Goal: Task Accomplishment & Management: Complete application form

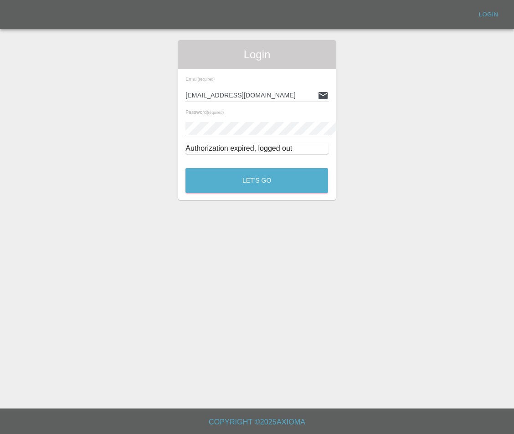
click at [282, 202] on main "Login Email (required) [EMAIL_ADDRESS][DOMAIN_NAME] Password (required) Authori…" at bounding box center [257, 204] width 514 height 409
click at [279, 188] on button "Let's Go" at bounding box center [257, 180] width 143 height 25
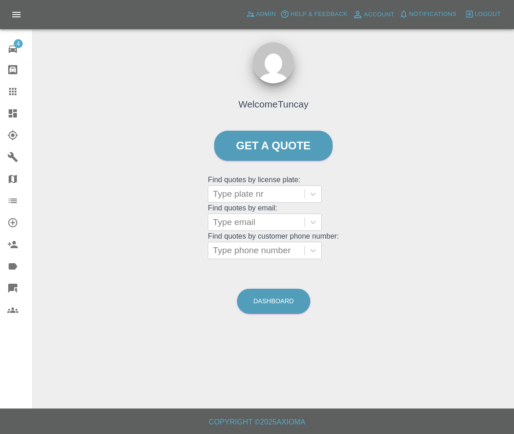
click at [23, 118] on div at bounding box center [20, 113] width 26 height 11
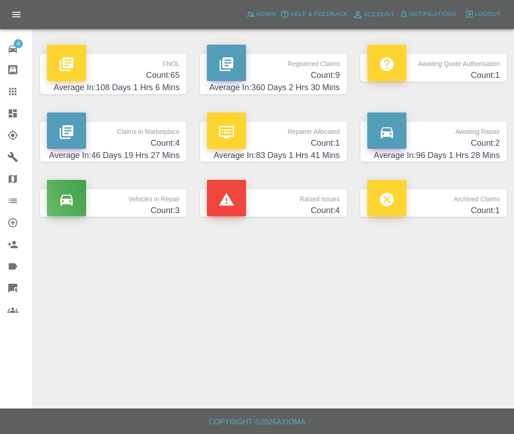
click at [133, 78] on h4 "Count: 65" at bounding box center [113, 75] width 133 height 12
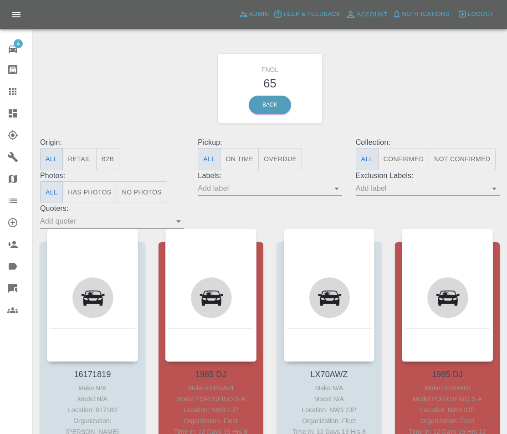
click at [115, 132] on div "FNOL 65 Back" at bounding box center [270, 88] width 474 height 97
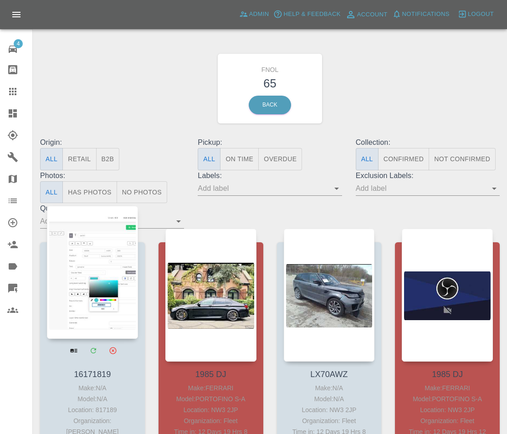
click at [114, 239] on div at bounding box center [92, 272] width 91 height 133
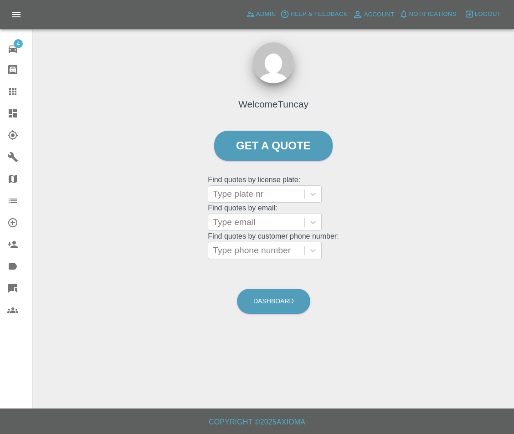
click at [16, 111] on icon at bounding box center [13, 113] width 8 height 8
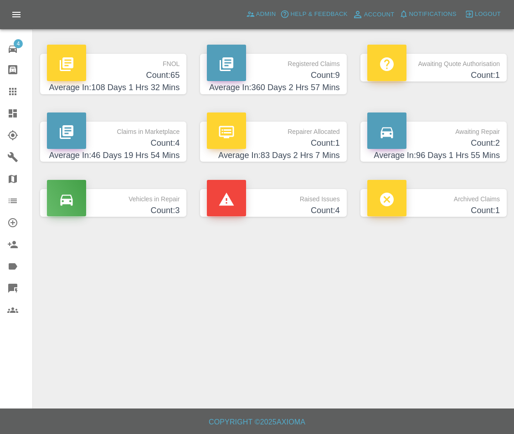
click at [13, 69] on icon at bounding box center [12, 69] width 11 height 11
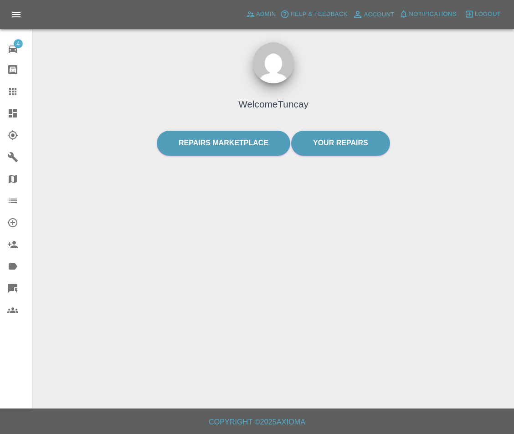
click at [18, 93] on icon at bounding box center [12, 91] width 11 height 11
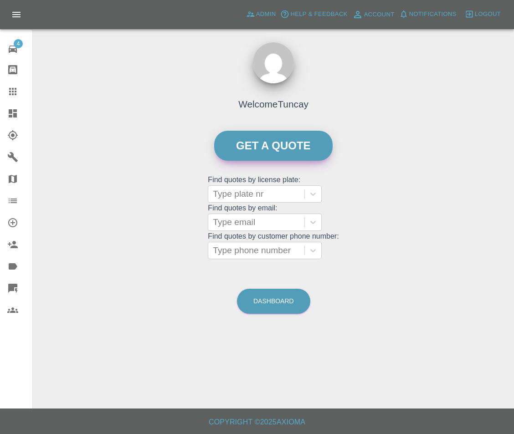
click at [262, 145] on link "Get a quote" at bounding box center [273, 146] width 119 height 30
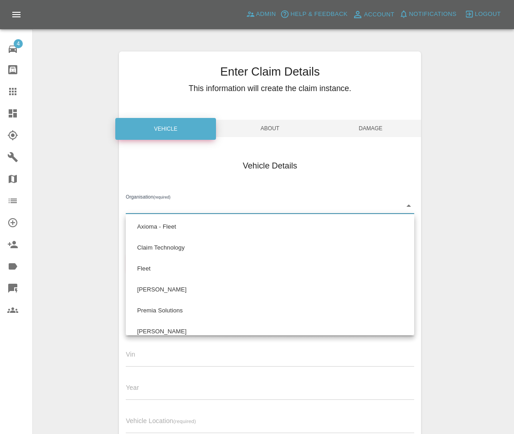
click at [173, 205] on body "Axioma Admin Help & Feedback Account Notifications 0 Logout 4 Repair home Bodys…" at bounding box center [257, 328] width 514 height 656
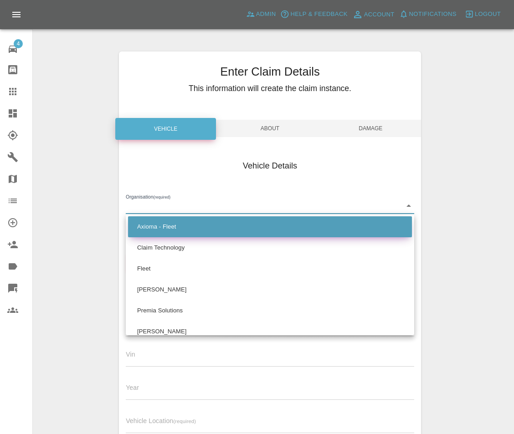
click at [208, 223] on li "Axioma - Fleet" at bounding box center [270, 227] width 284 height 21
type input "5e6a32182b47ca0017797005"
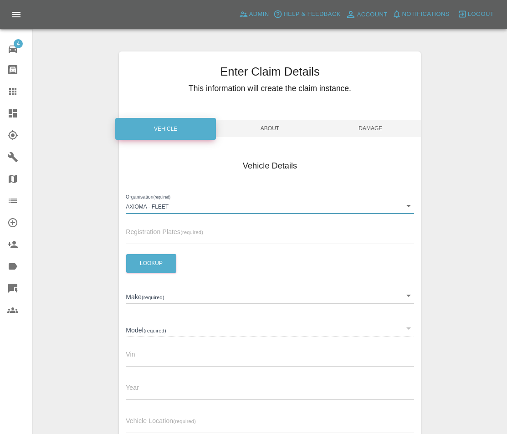
click at [180, 236] on input "text" at bounding box center [270, 237] width 289 height 13
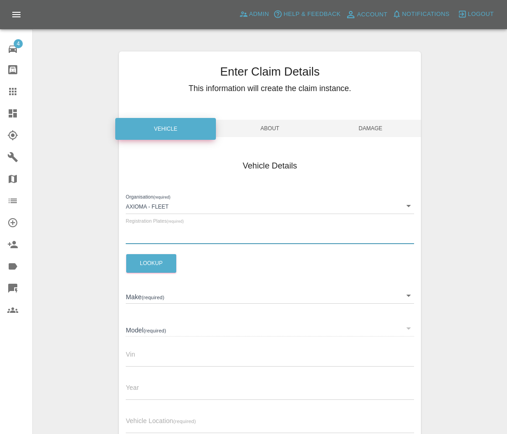
type input "1985 DJ"
click at [98, 246] on div "Enter Claim Details This information will create the claim instance. Vehicle Ab…" at bounding box center [270, 329] width 474 height 579
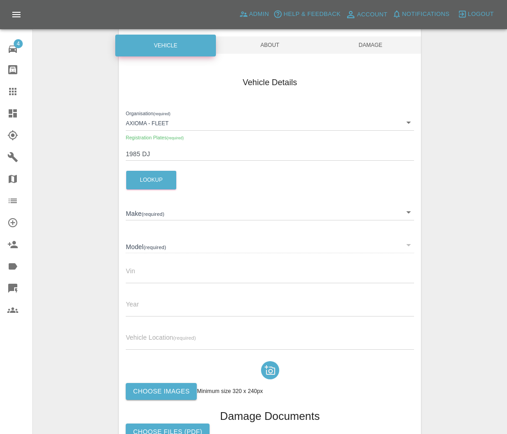
scroll to position [91, 0]
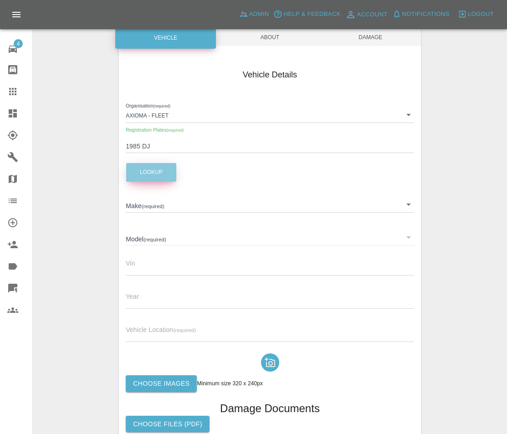
click at [155, 181] on button "Lookup" at bounding box center [151, 172] width 50 height 19
type input "FERRARI"
type input "PORTOFINO S-A"
type input "ZFF89FPC000247847"
type input "2019"
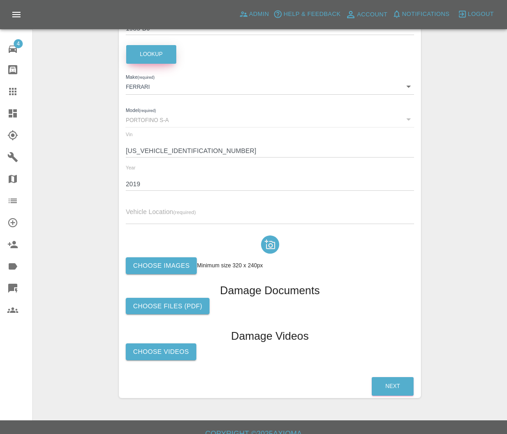
scroll to position [221, 0]
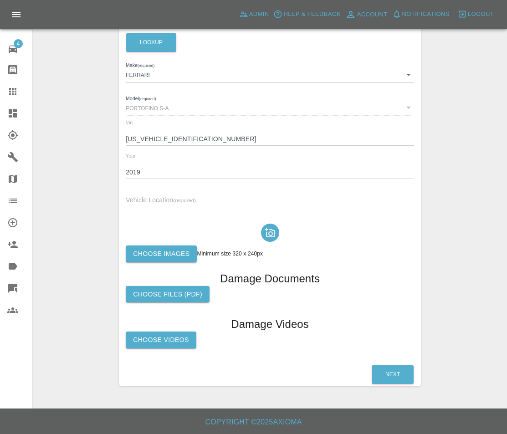
click at [220, 221] on div at bounding box center [270, 233] width 289 height 26
click at [216, 210] on input "text" at bounding box center [270, 205] width 289 height 13
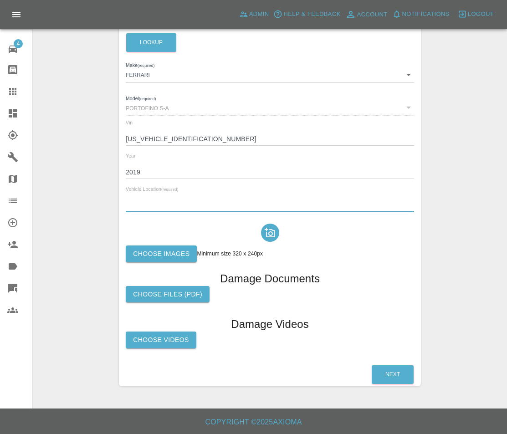
type input "ec2m 4pt"
click at [381, 375] on button "Next" at bounding box center [393, 375] width 42 height 19
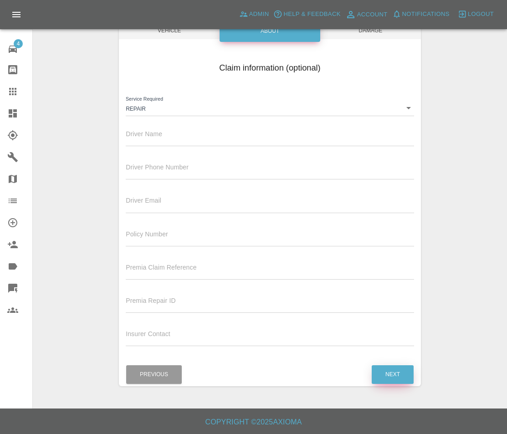
scroll to position [98, 0]
click at [178, 209] on input "text" at bounding box center [270, 206] width 289 height 13
type input "tuncayhuseynov@gmail.com"
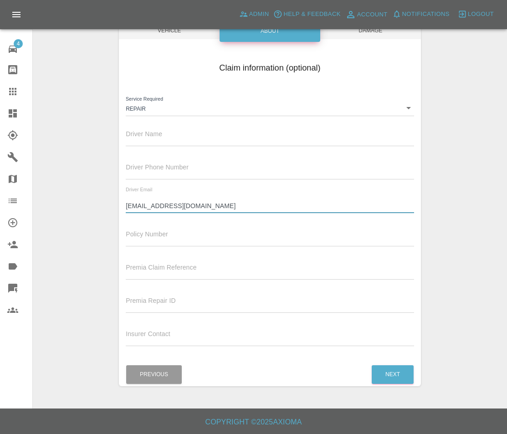
click at [445, 233] on div "Enter Claim Details This information will create the claim instance. Vehicle Ab…" at bounding box center [270, 170] width 474 height 456
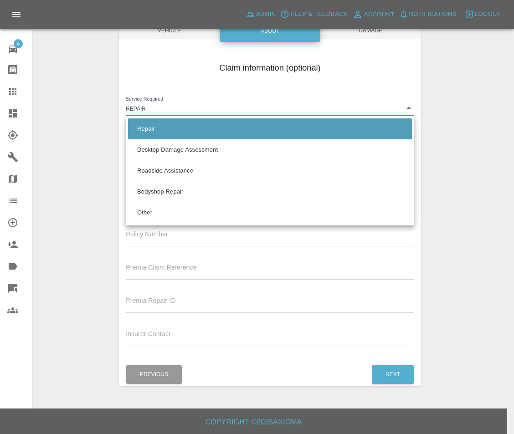
click at [260, 110] on body "Axioma Admin Help & Feedback Account Notifications 0 Logout 4 Repair home Bodys…" at bounding box center [257, 168] width 514 height 533
click at [440, 147] on div at bounding box center [257, 217] width 514 height 434
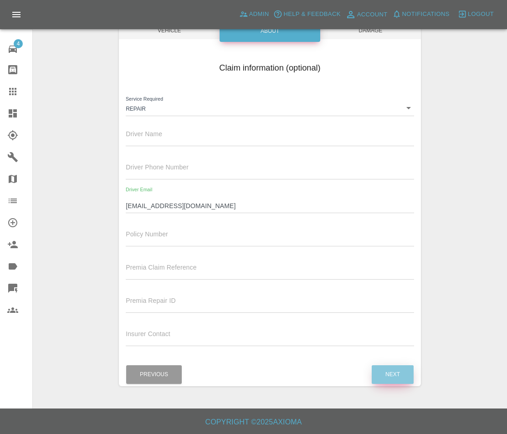
click at [393, 370] on button "Next" at bounding box center [393, 375] width 42 height 19
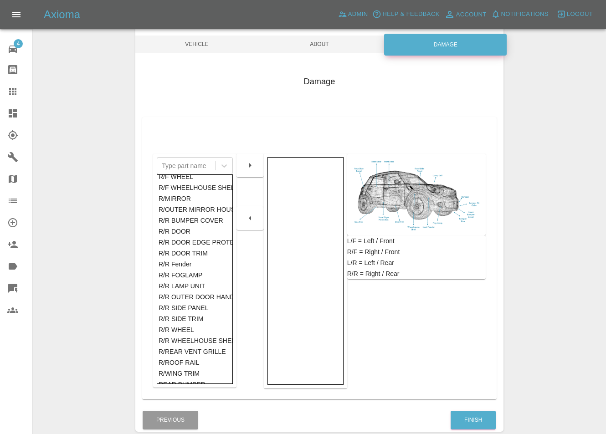
scroll to position [442, 0]
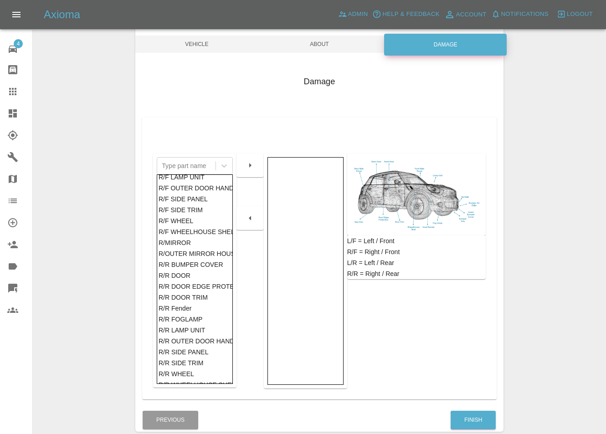
click at [175, 273] on div "R/R DOOR" at bounding box center [195, 275] width 72 height 11
click at [249, 170] on icon "button" at bounding box center [250, 165] width 11 height 11
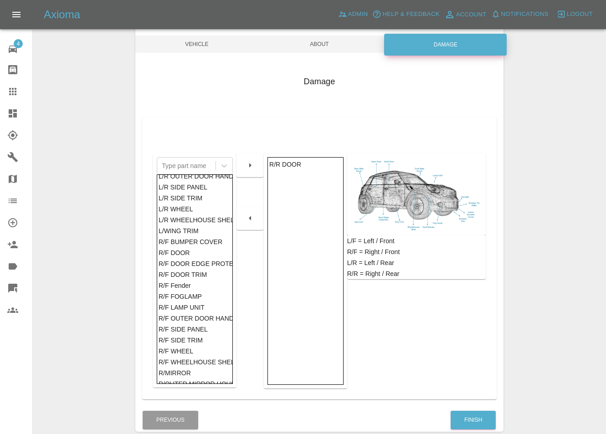
scroll to position [305, 0]
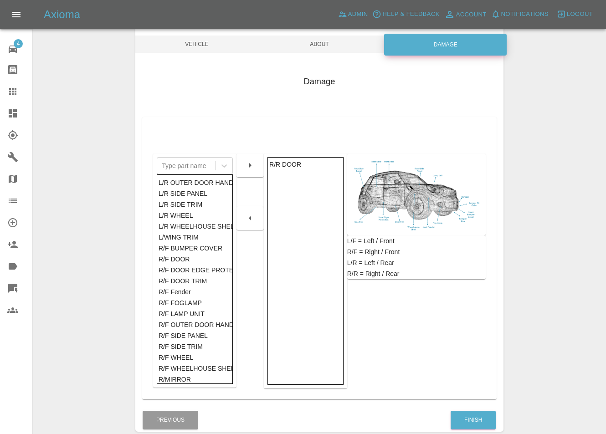
click at [189, 212] on div "L/R WHEEL" at bounding box center [195, 215] width 72 height 11
click at [255, 167] on icon "button" at bounding box center [250, 165] width 11 height 11
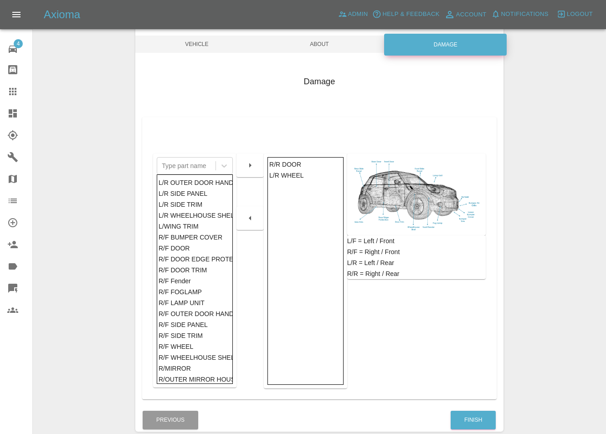
click at [191, 238] on div "R/F BUMPER COVER" at bounding box center [195, 237] width 72 height 11
click at [246, 169] on icon "button" at bounding box center [250, 165] width 11 height 11
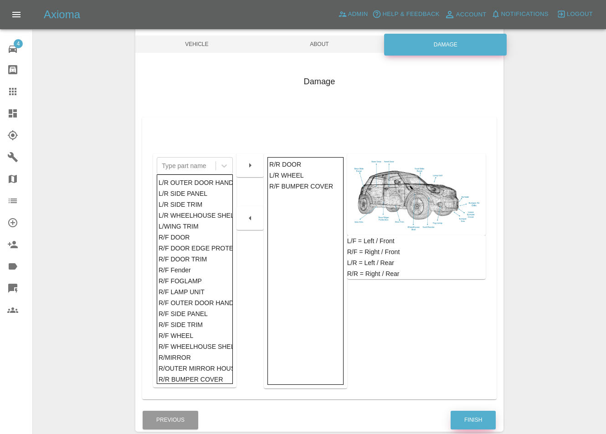
click at [466, 420] on button "Finish" at bounding box center [473, 420] width 45 height 19
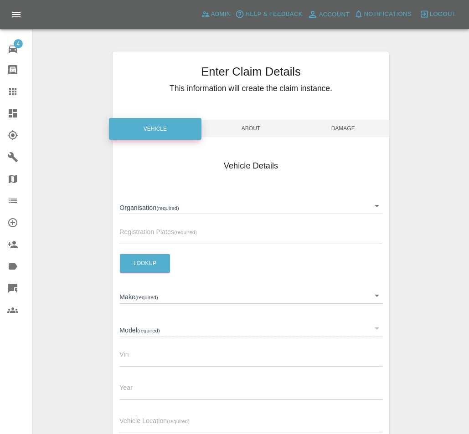
scroll to position [84, 0]
